Goal: Use online tool/utility

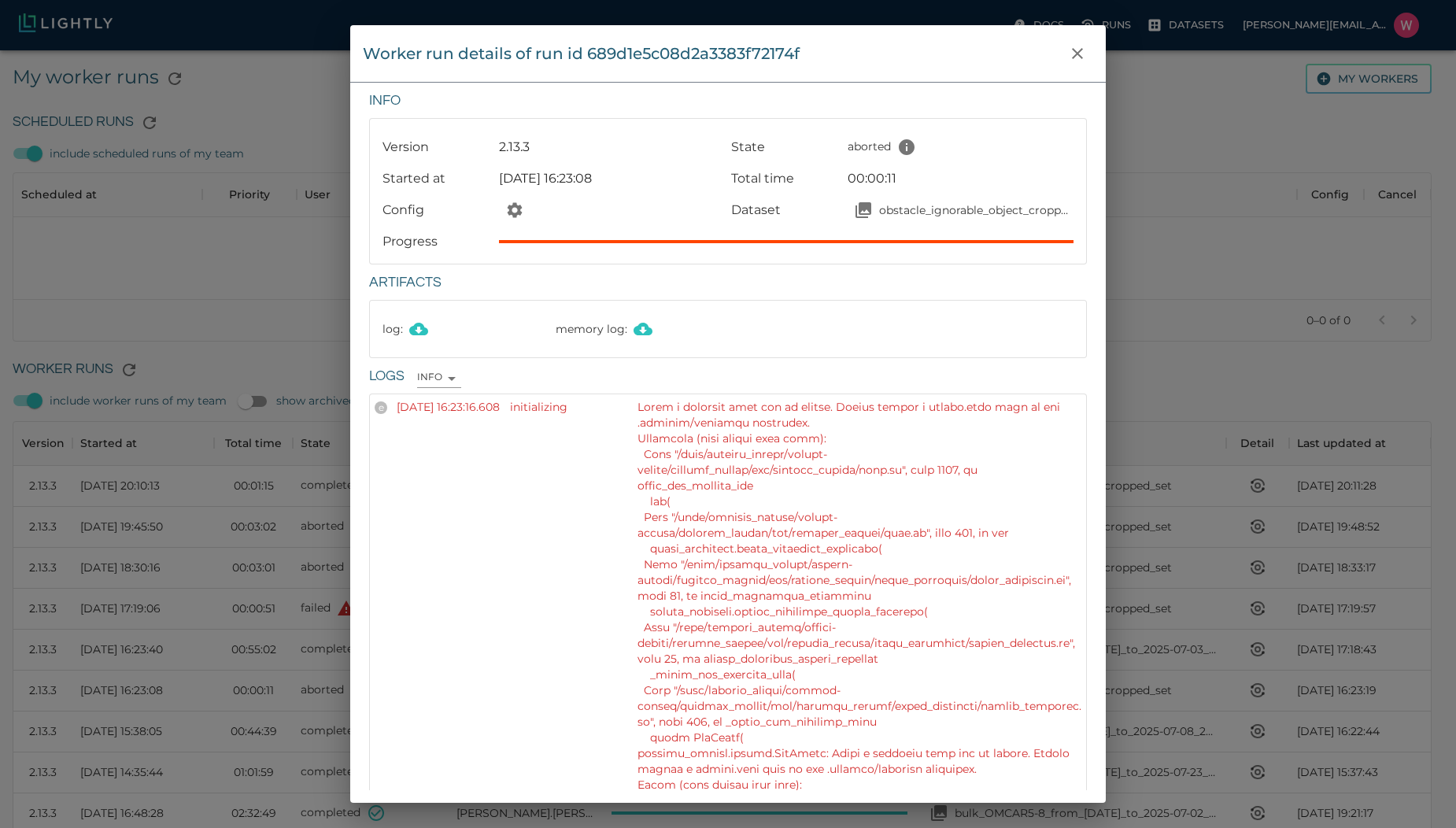
click at [1164, 156] on div "Worker run details of run id 689d1e5c08d2a3383f72174f Info Version 2.13.3 State…" at bounding box center [728, 414] width 1456 height 828
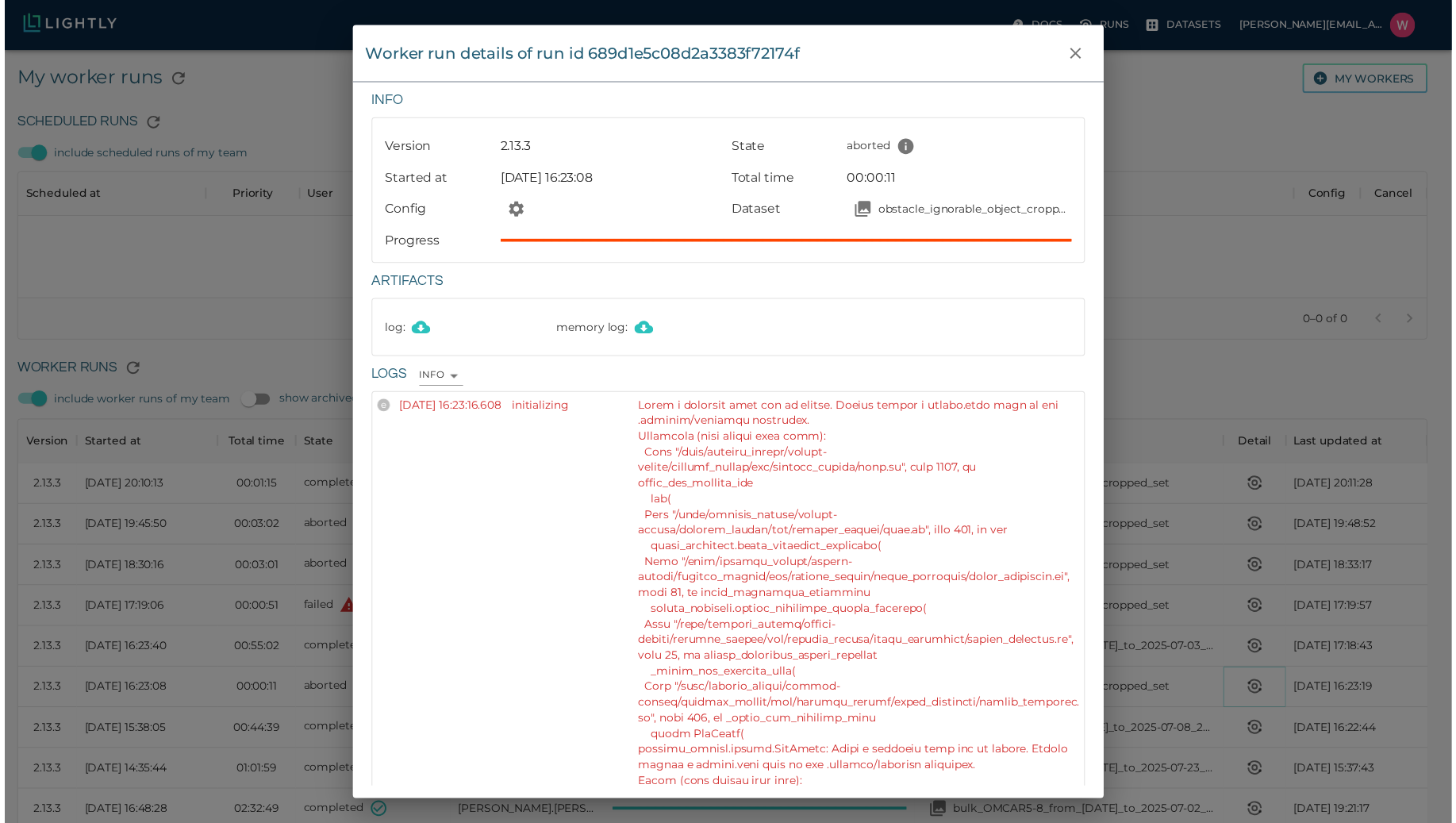
scroll to position [1065, 1417]
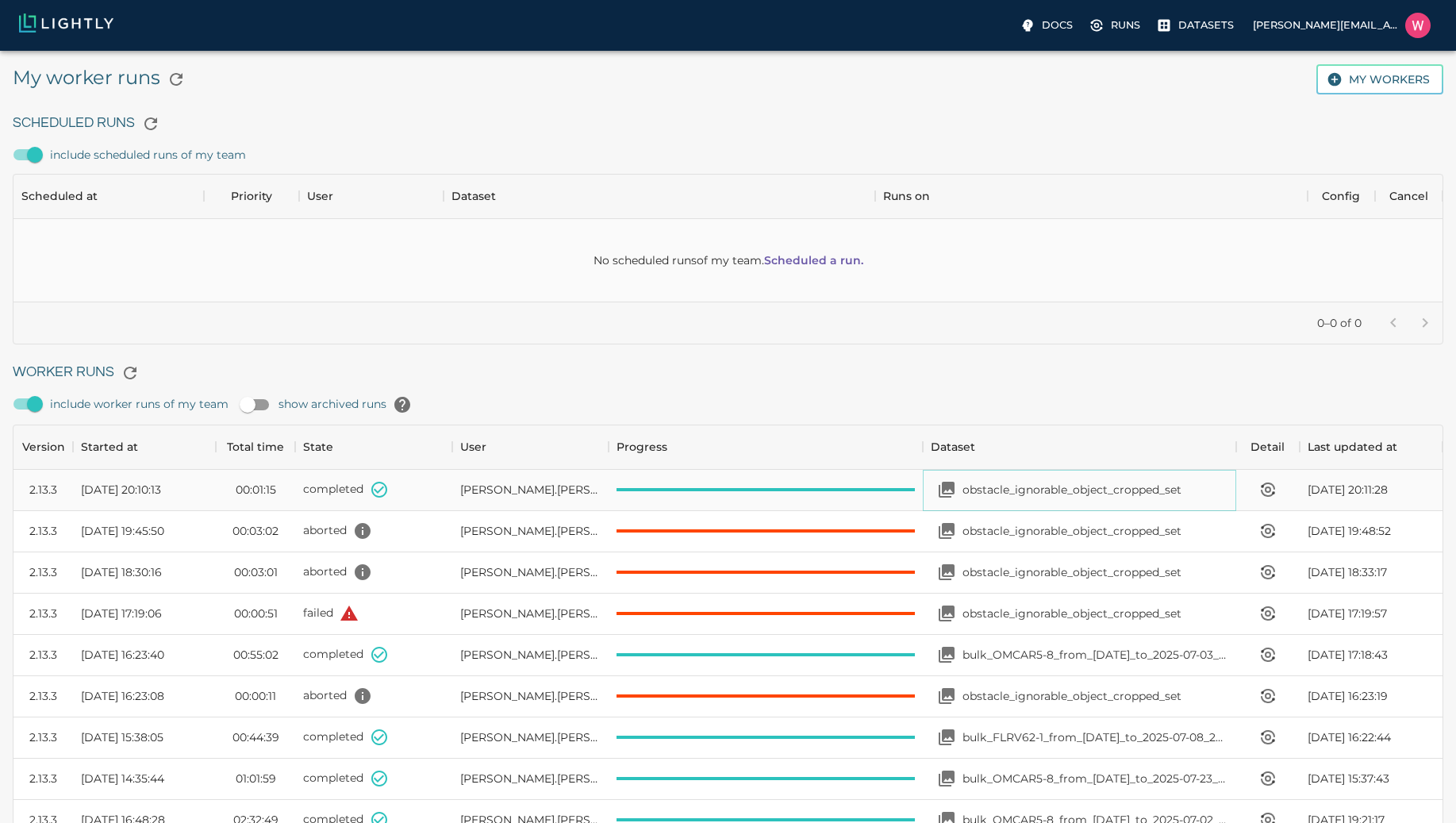
click at [1097, 479] on div "obstacle_ignorable_object_cropped_set" at bounding box center [1056, 489] width 250 height 31
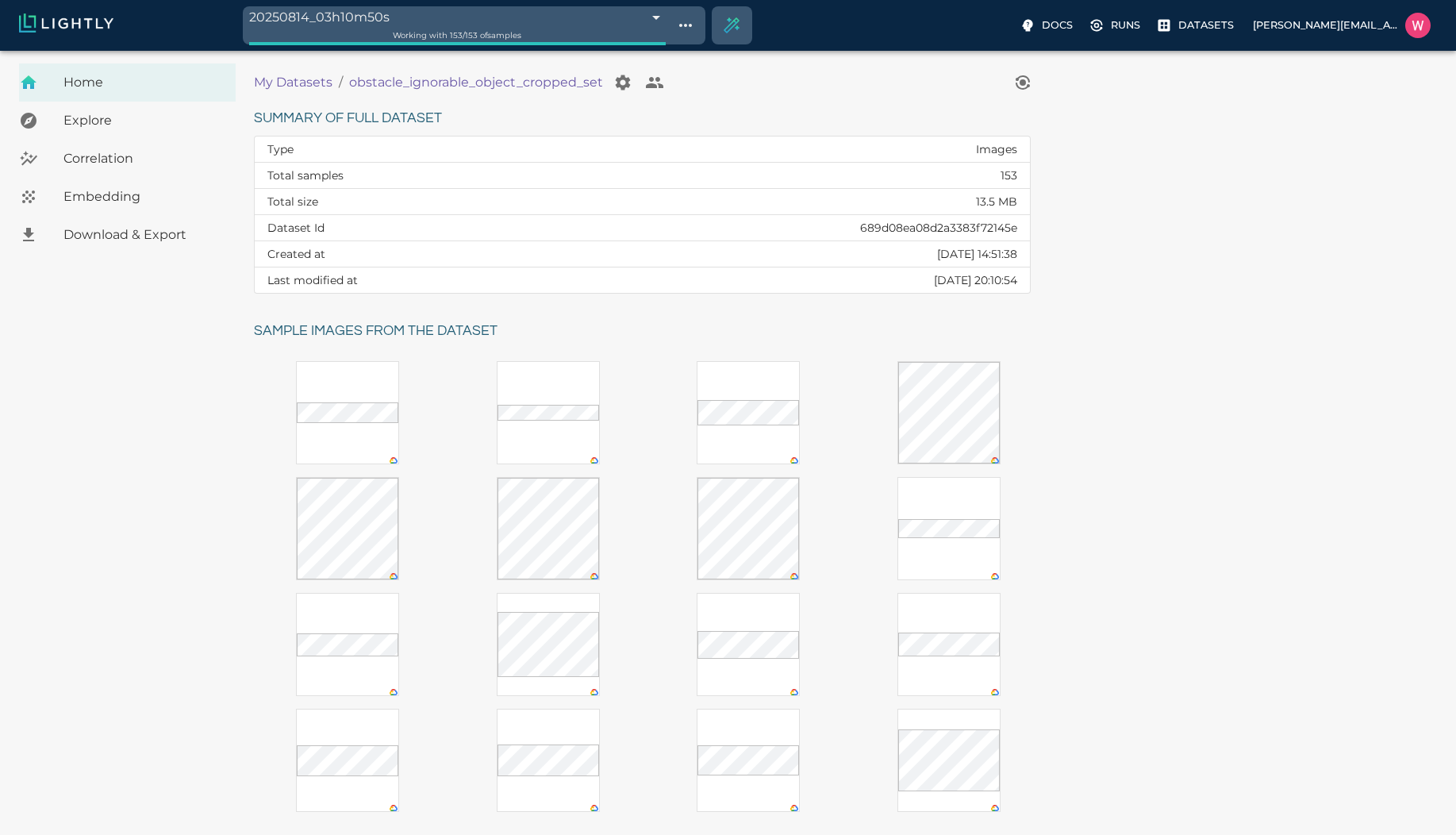
click at [85, 421] on div "Home Explore Correlation Embedding Download & Export" at bounding box center [126, 482] width 254 height 837
click at [118, 184] on div "Embedding" at bounding box center [127, 196] width 217 height 38
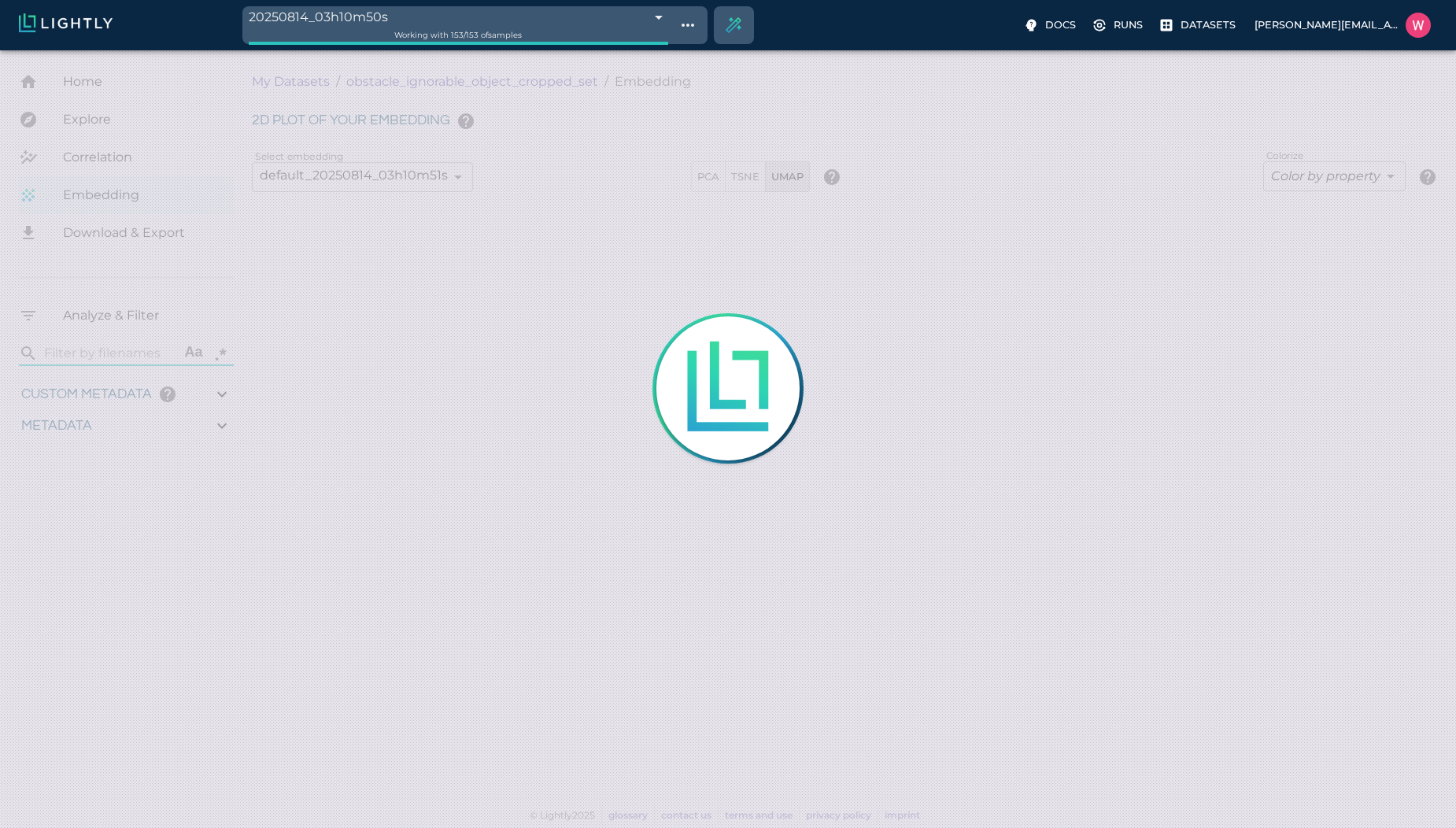
type input "1.14305520057678"
type input "6.92305520057678"
type input "4.61004543304443"
type input "91.3290454330444"
type input "0.0915697674418605"
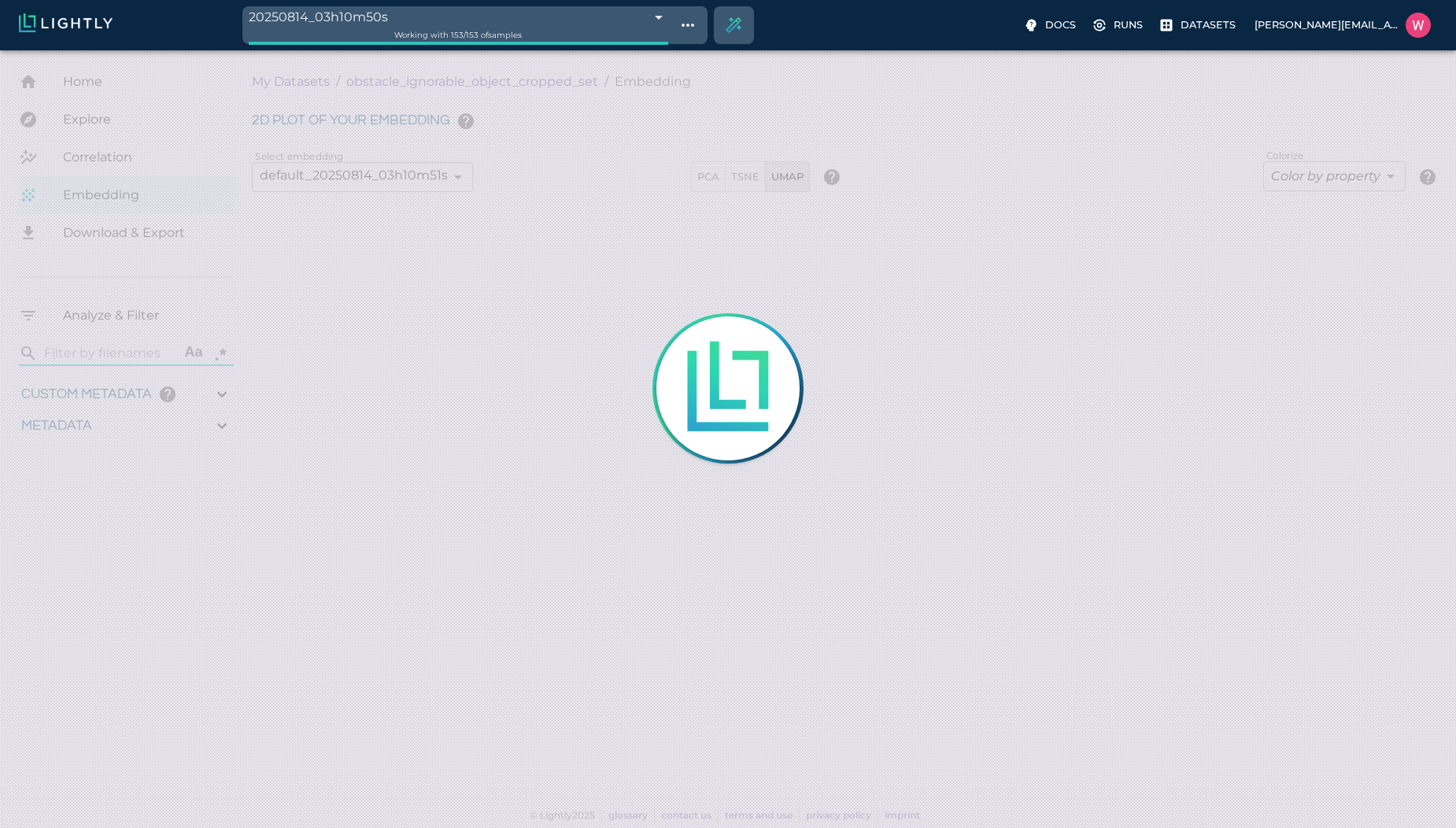
type input "6.29656976744186"
type input "1.14305520057678"
type input "6.92305520057678"
type input "4.61004543304443"
type input "91.3290454330444"
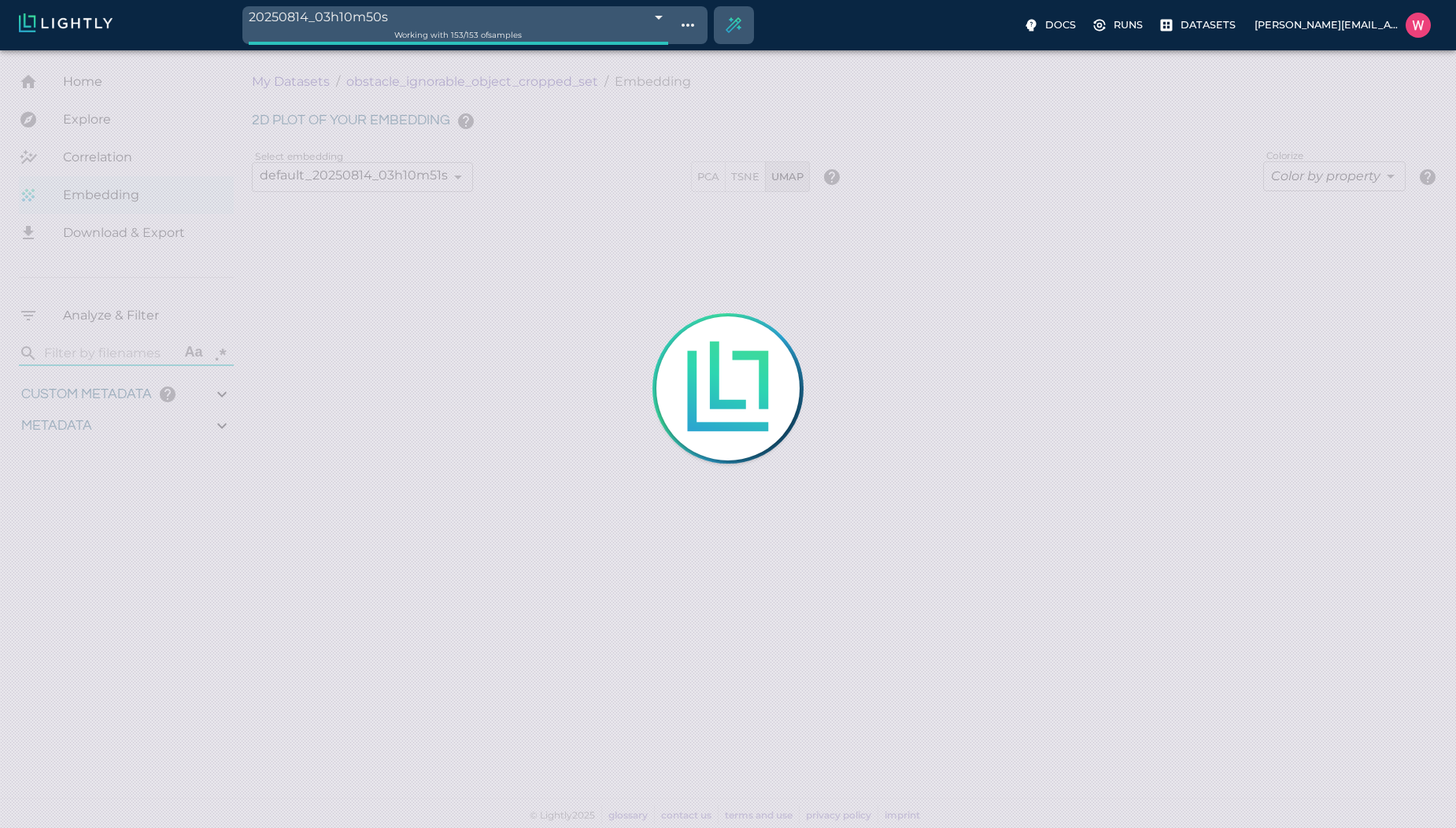
type input "0.0915697674418605"
type input "6.29656976744186"
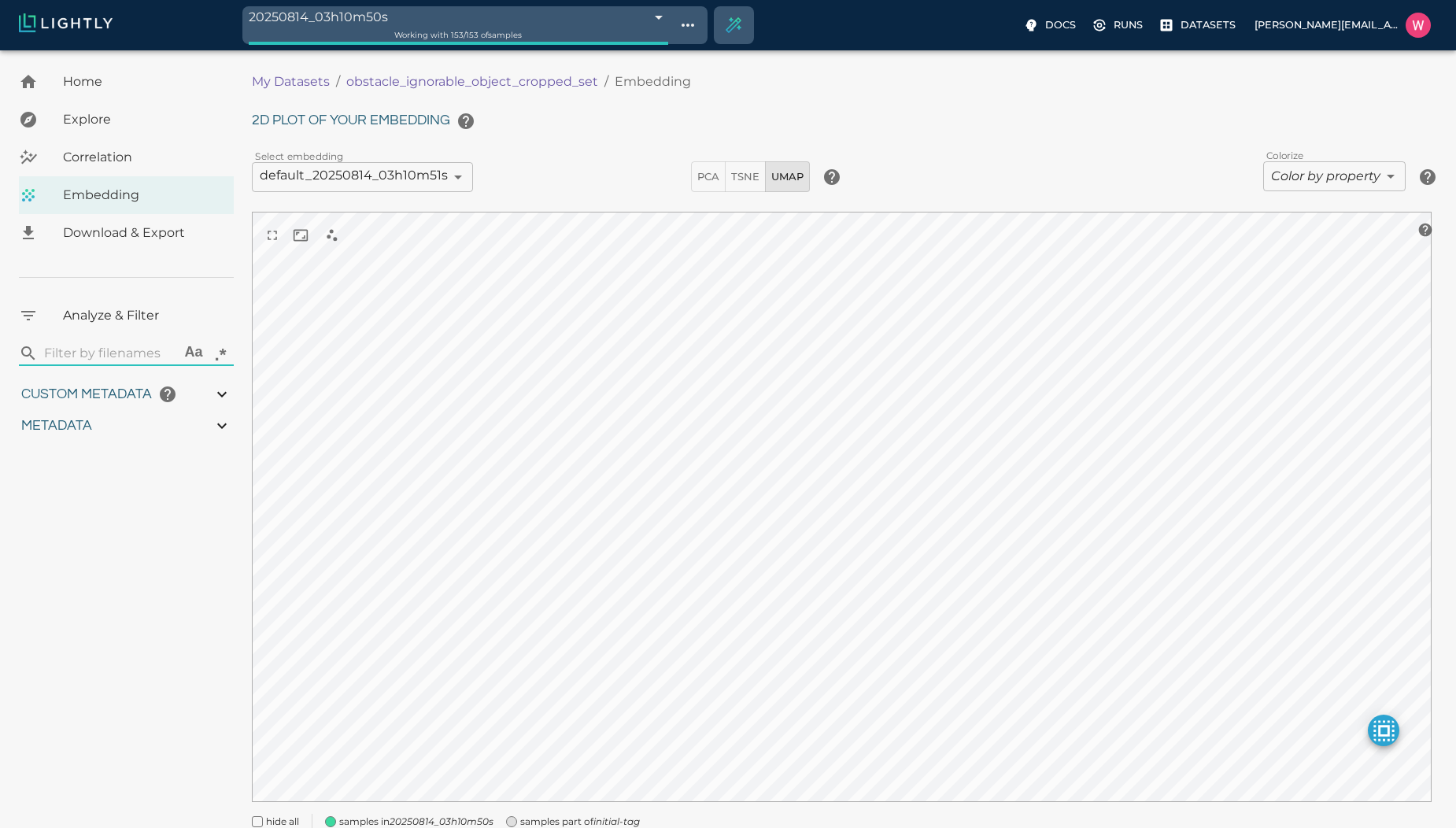
type input "1.14305520057678"
type input "6.92305520057678"
type input "4.61004543304443"
type input "91.3290454330444"
type input "0.0915697674418605"
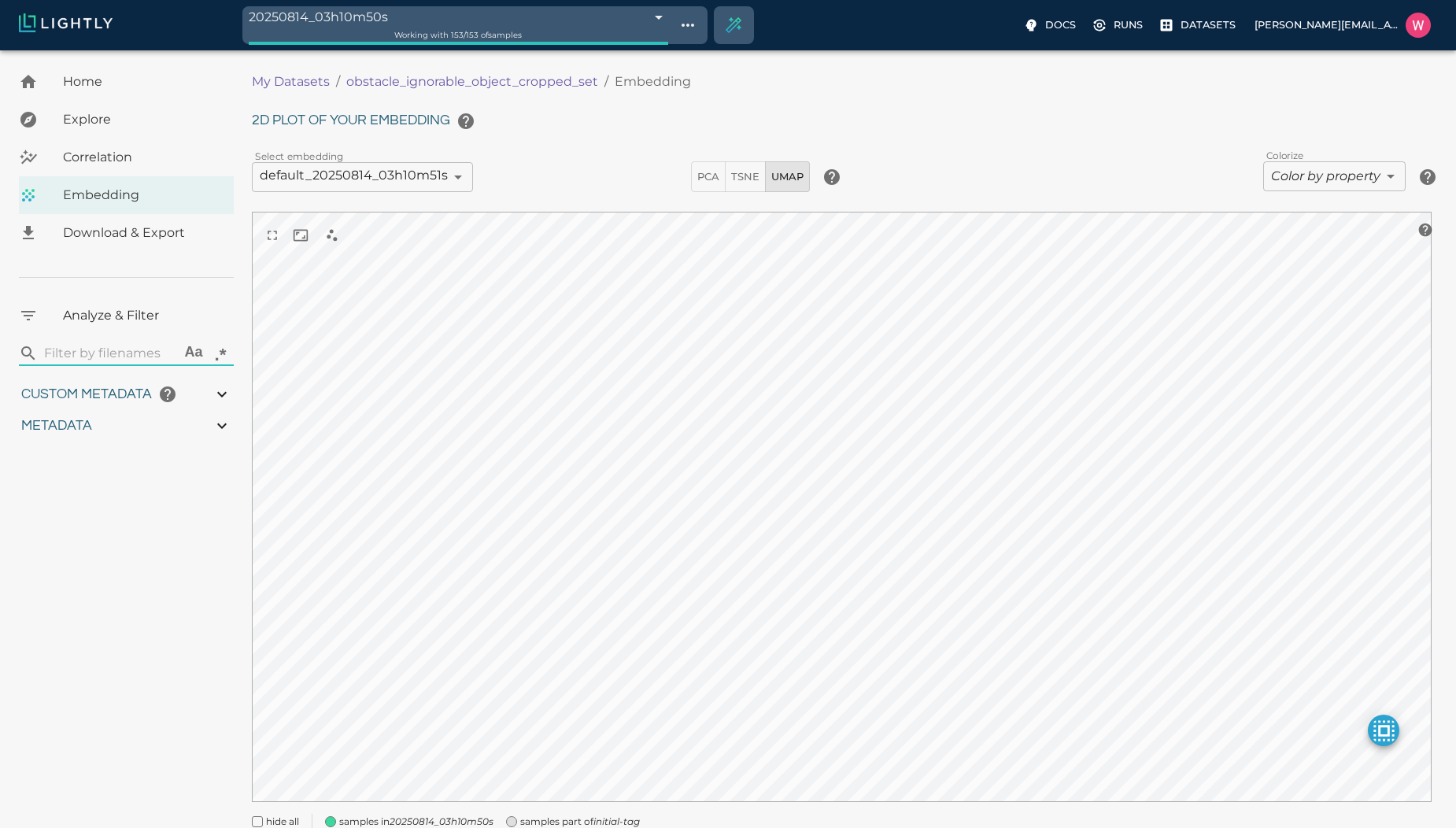
type input "6.29656976744186"
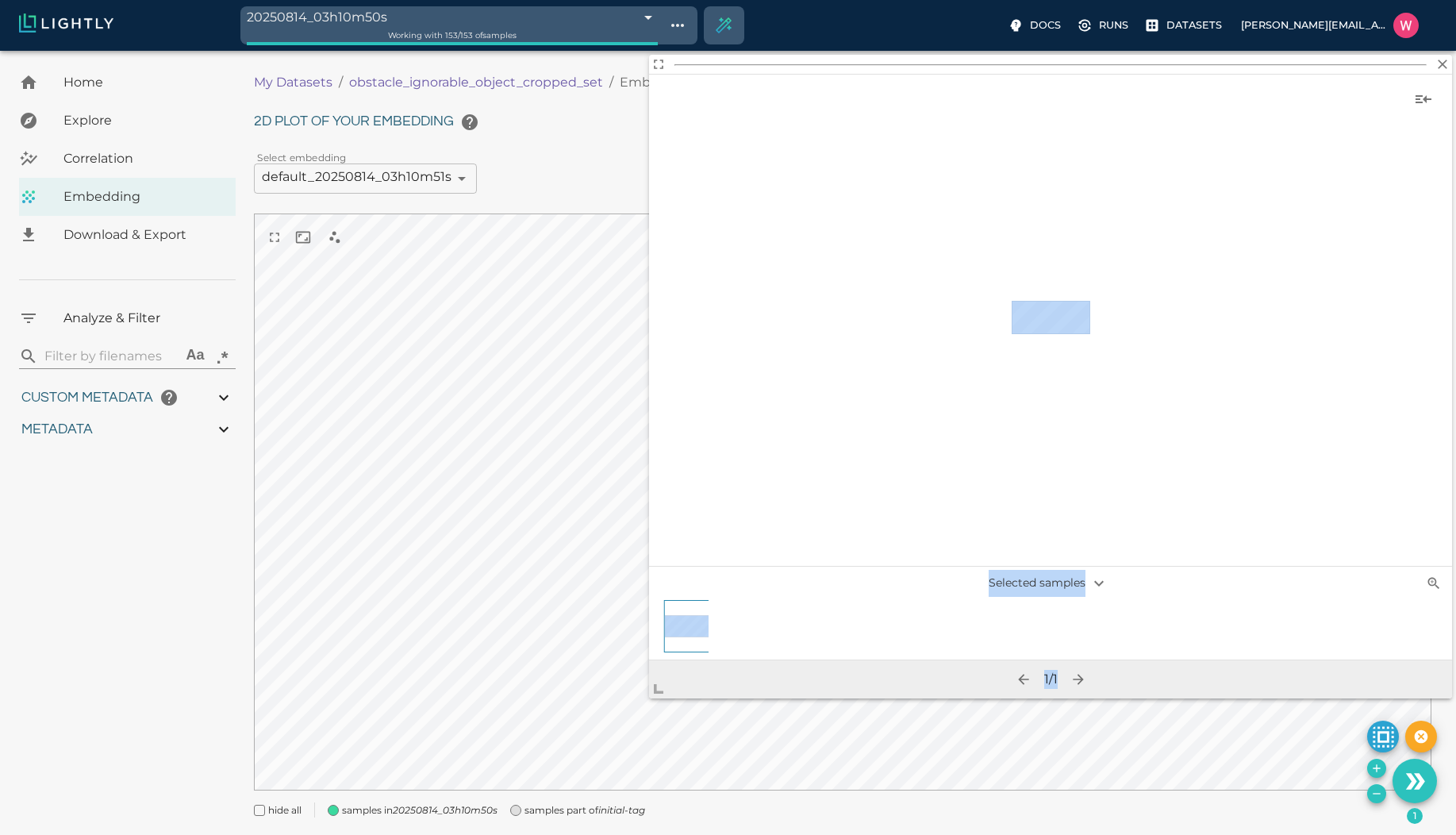
click at [644, 688] on body "20250814_03h10m50s 689d53bbbea96086b4254af2 Working with 153 / 153 of samples D…" at bounding box center [728, 462] width 1456 height 824
click at [1426, 105] on icon "Show sample details" at bounding box center [1424, 99] width 19 height 19
